Goal: Transaction & Acquisition: Purchase product/service

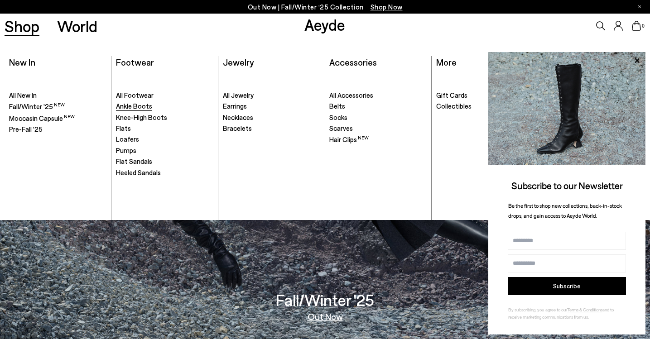
click at [134, 104] on span "Ankle Boots" at bounding box center [134, 106] width 36 height 8
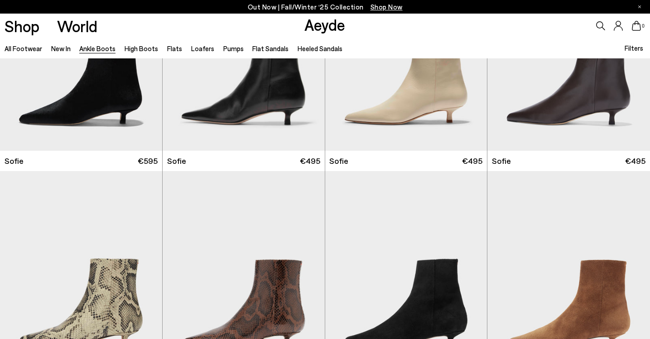
scroll to position [791, 0]
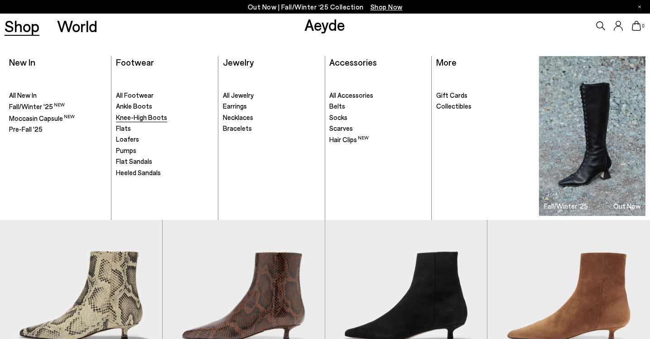
click at [133, 115] on span "Knee-High Boots" at bounding box center [141, 117] width 51 height 8
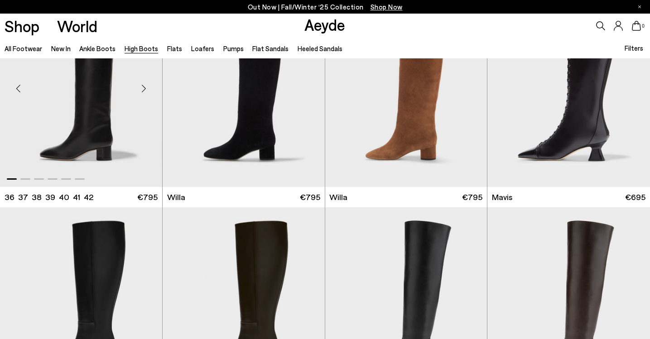
scroll to position [299, 0]
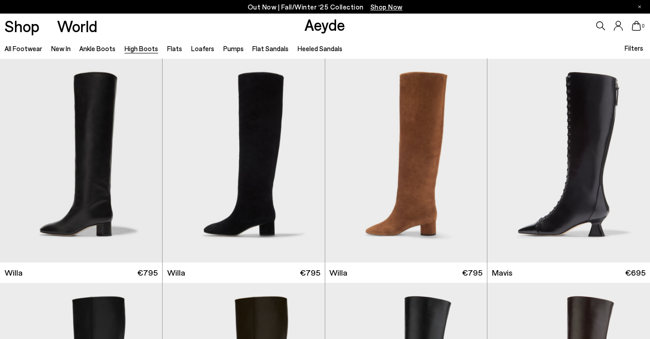
scroll to position [233, 0]
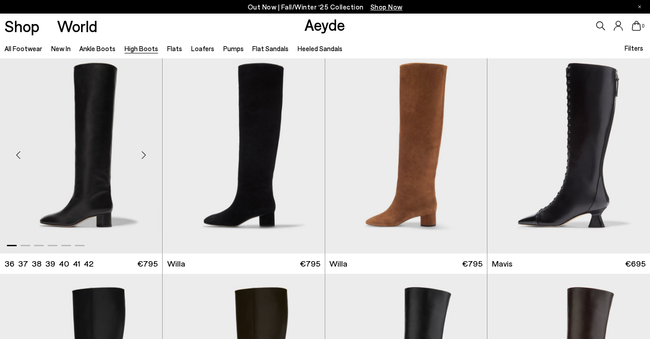
click at [92, 168] on img "1 / 6" at bounding box center [81, 152] width 162 height 204
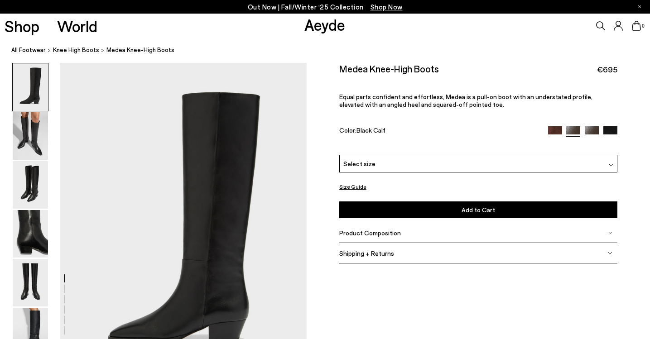
click at [561, 131] on img at bounding box center [555, 133] width 14 height 14
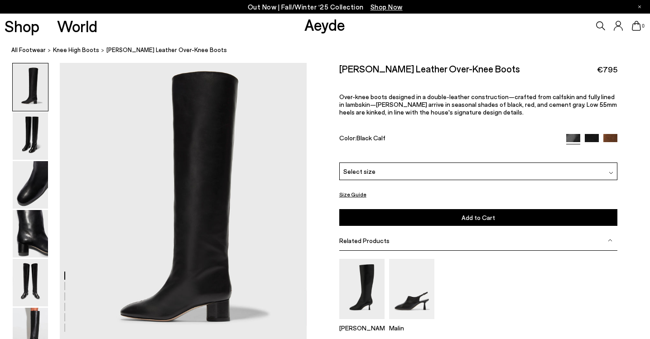
click at [19, 186] on img at bounding box center [30, 185] width 35 height 48
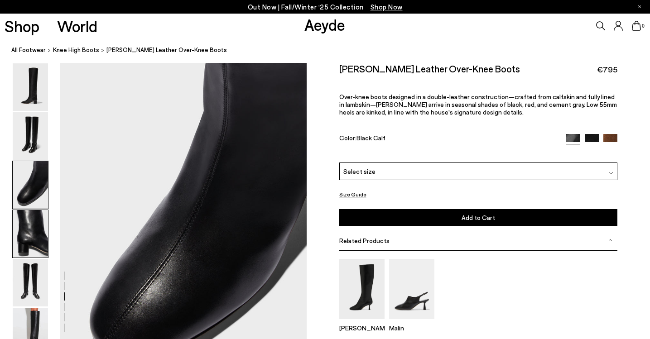
click at [30, 230] on img at bounding box center [30, 234] width 35 height 48
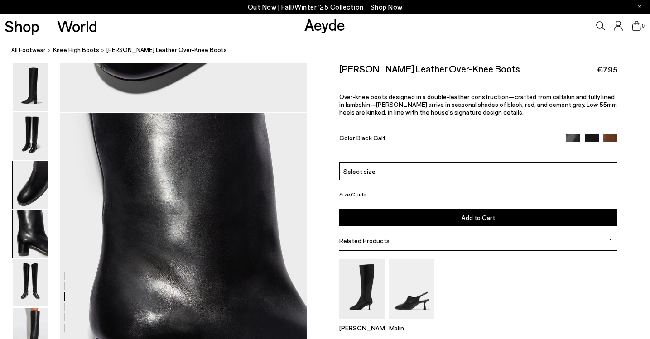
scroll to position [939, 0]
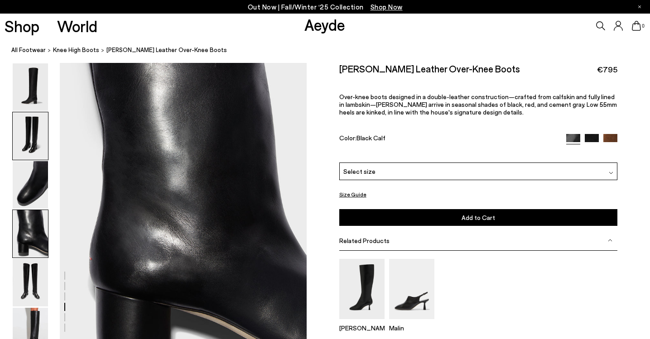
click at [29, 136] on img at bounding box center [30, 136] width 35 height 48
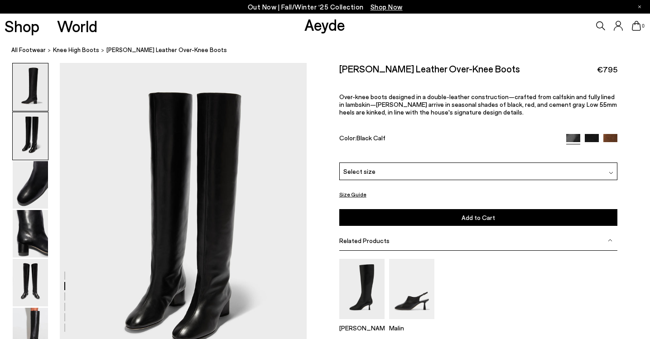
click at [37, 100] on img at bounding box center [30, 87] width 35 height 48
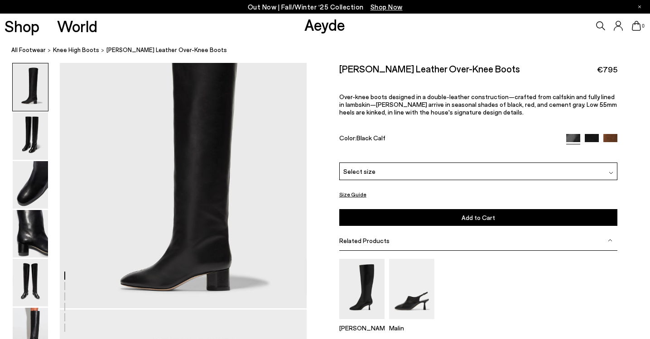
scroll to position [0, 0]
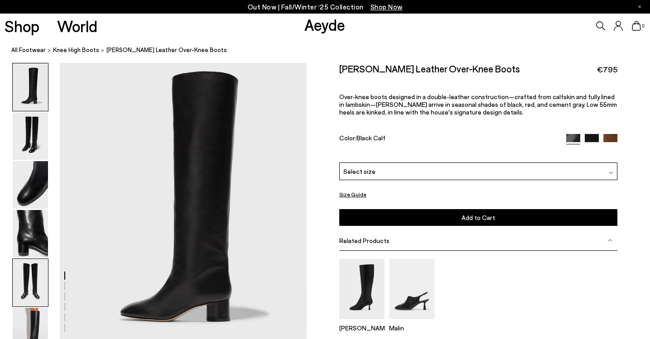
click at [35, 288] on img at bounding box center [30, 283] width 35 height 48
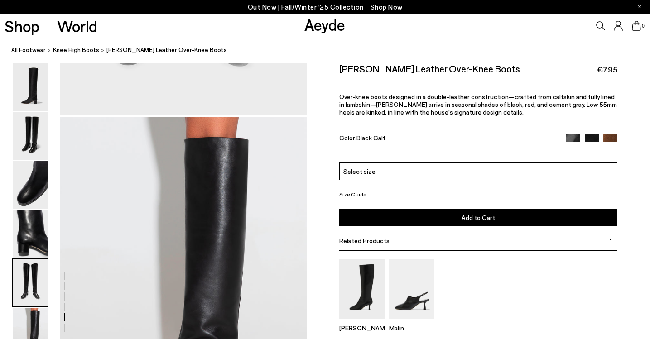
scroll to position [1651, 0]
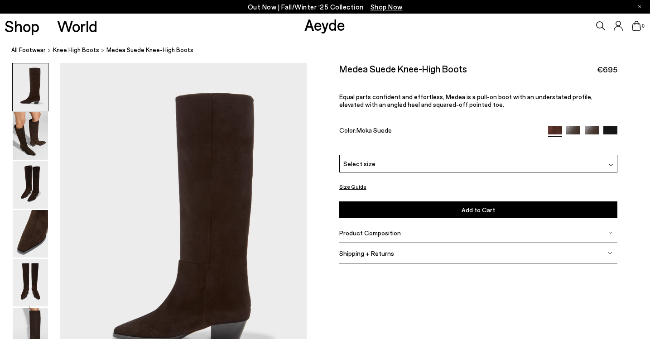
scroll to position [64, 0]
